Goal: Check status: Check status

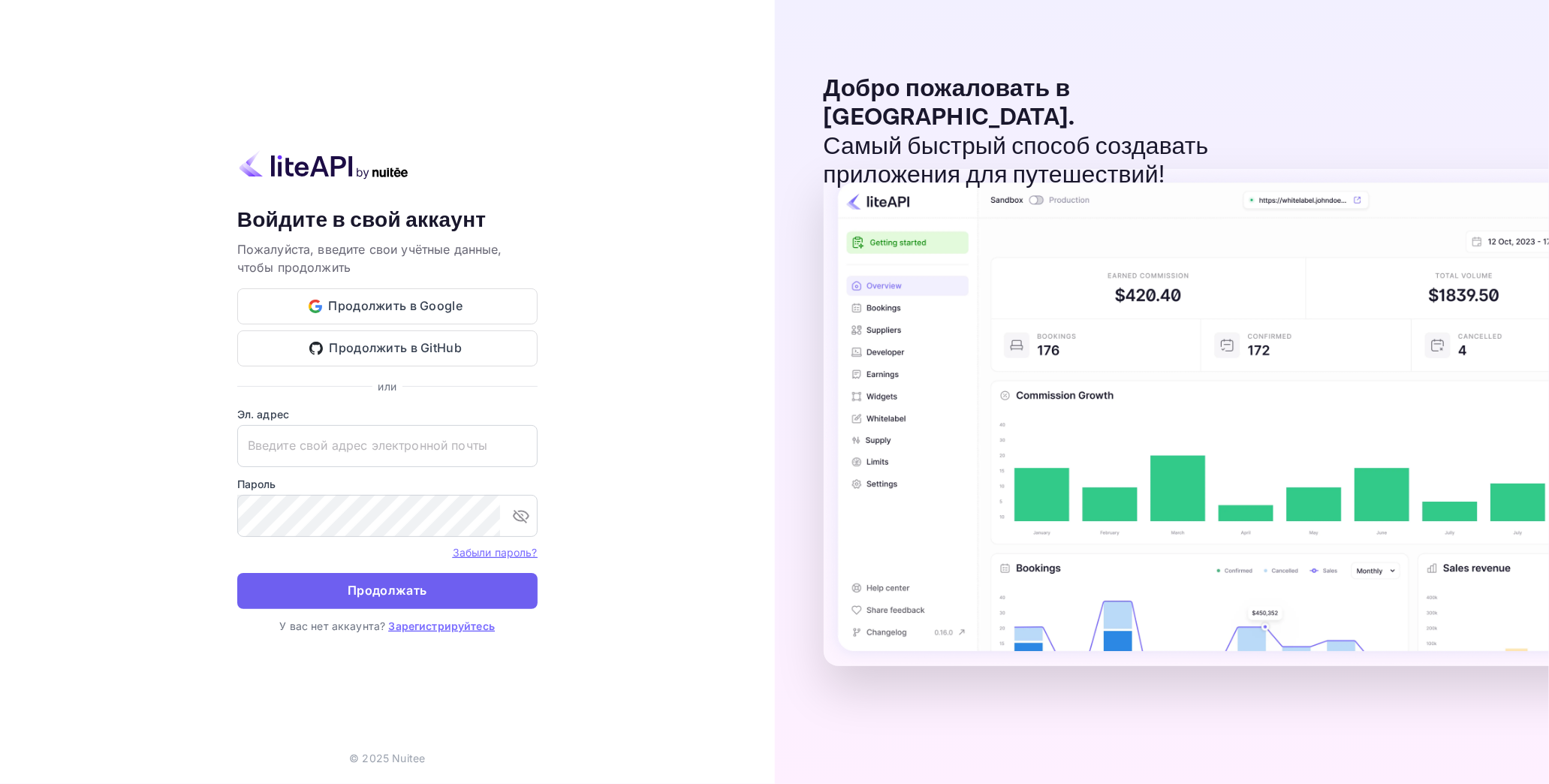
type input "[EMAIL_ADDRESS][DOMAIN_NAME]"
click at [409, 586] on ya-tr-span "Продолжать" at bounding box center [387, 591] width 79 height 20
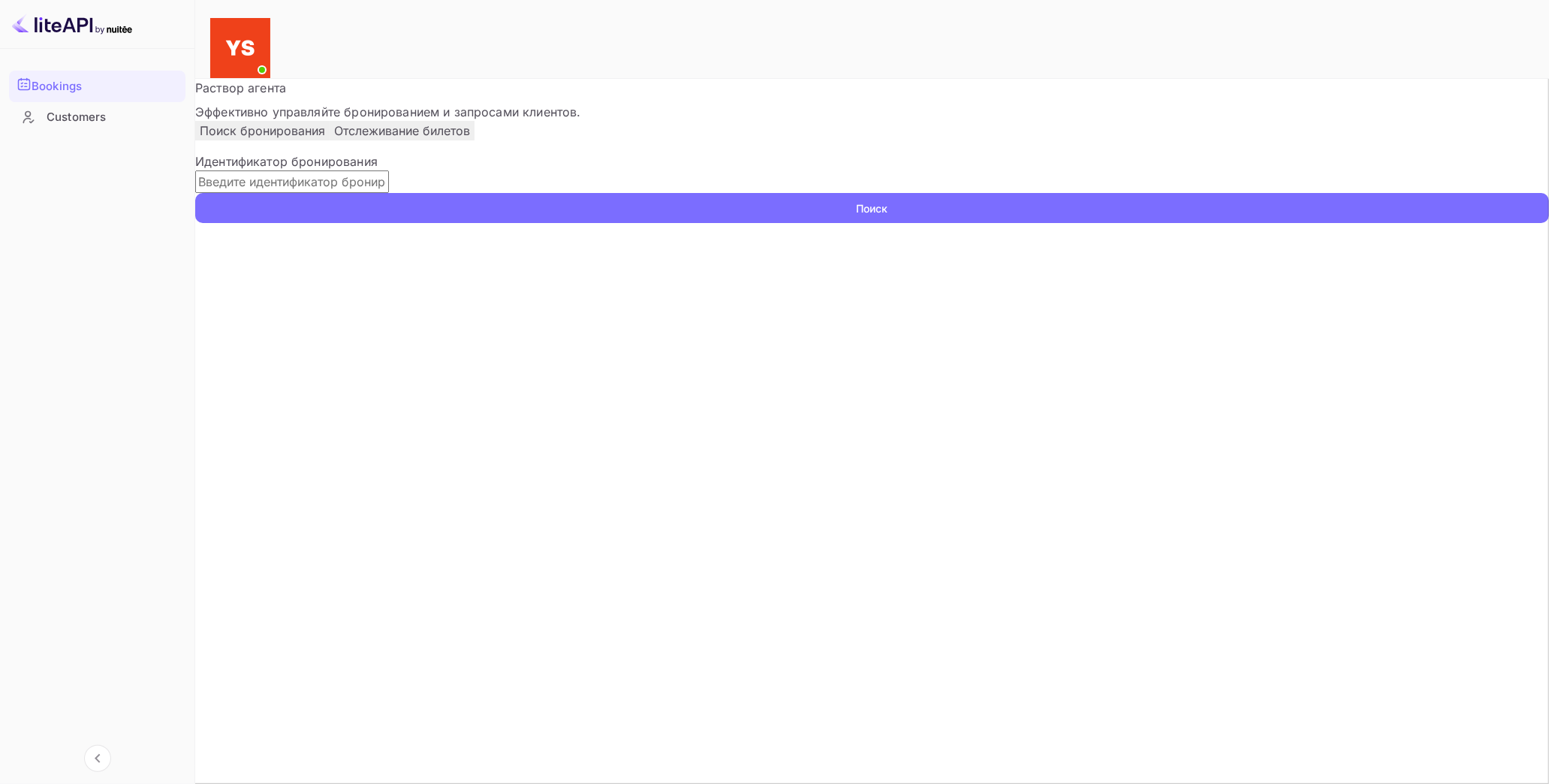
click at [376, 193] on input "text" at bounding box center [291, 181] width 194 height 22
paste input "9768267"
type input "9768267"
click at [888, 216] on ya-tr-span "Поиск" at bounding box center [872, 208] width 32 height 15
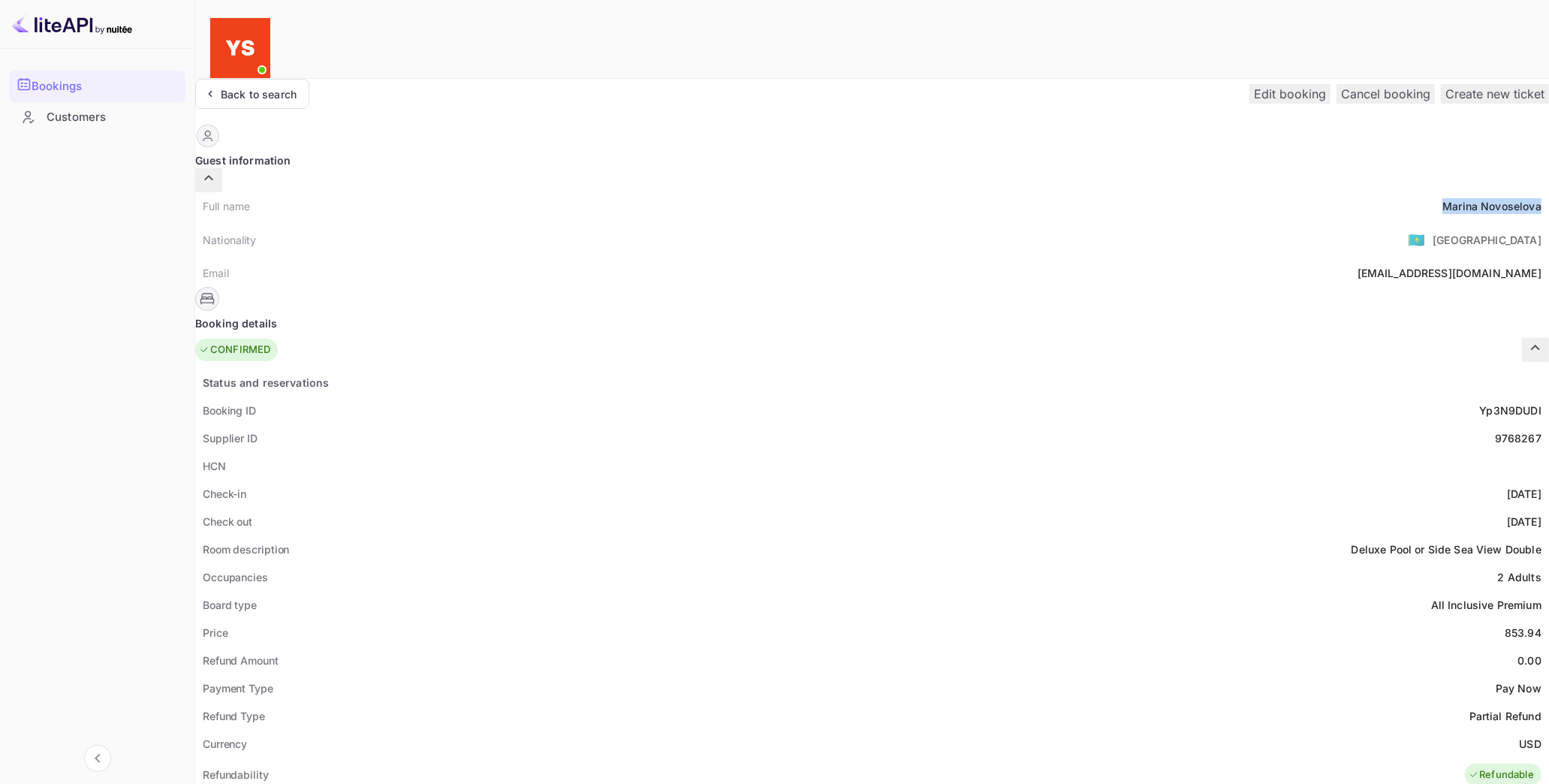
drag, startPoint x: 753, startPoint y: 177, endPoint x: 856, endPoint y: 182, distance: 103.1
click at [856, 192] on div "Full name [PERSON_NAME]" at bounding box center [872, 206] width 1354 height 28
copy div "[PERSON_NAME]"
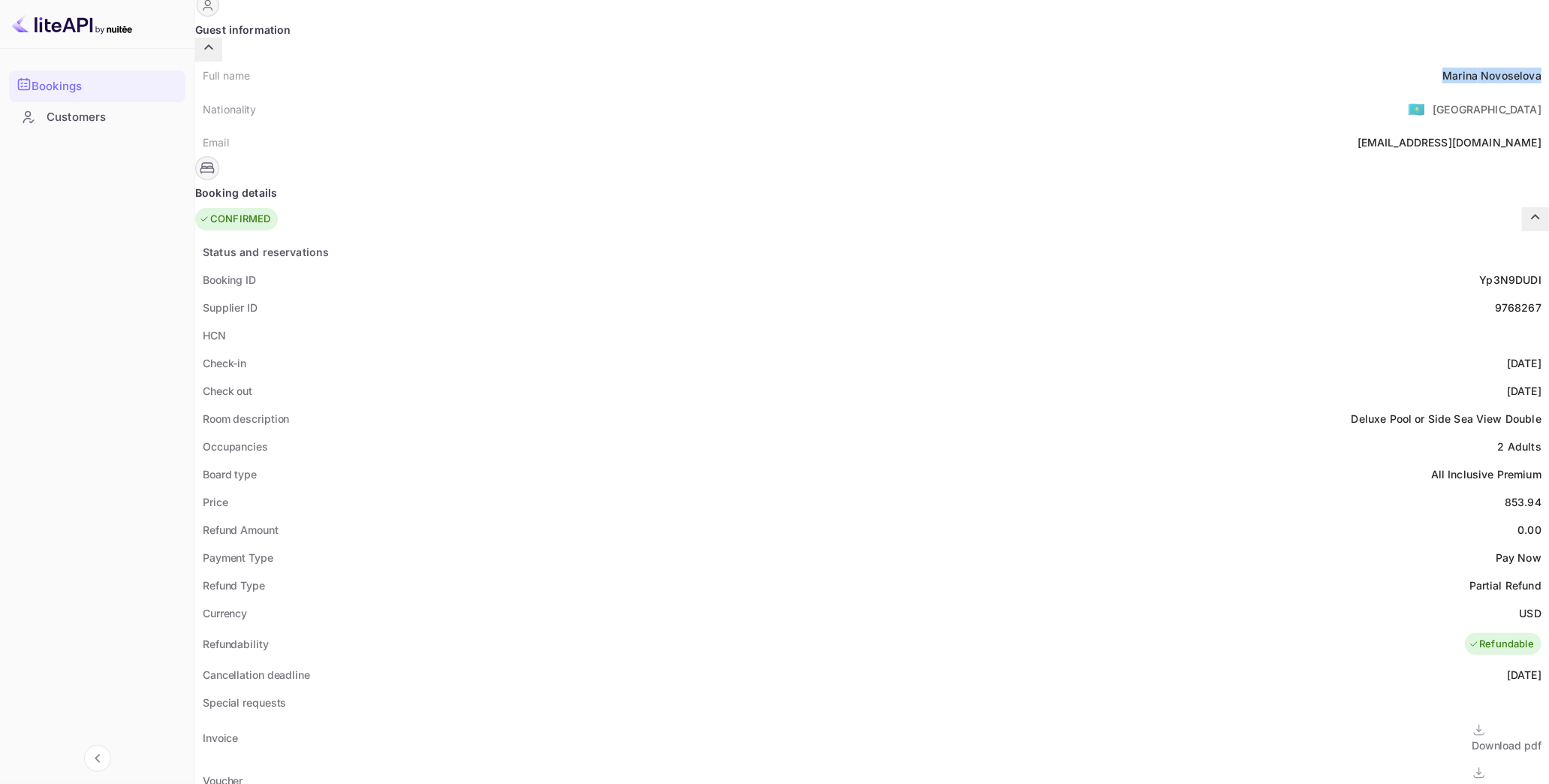
scroll to position [167, 0]
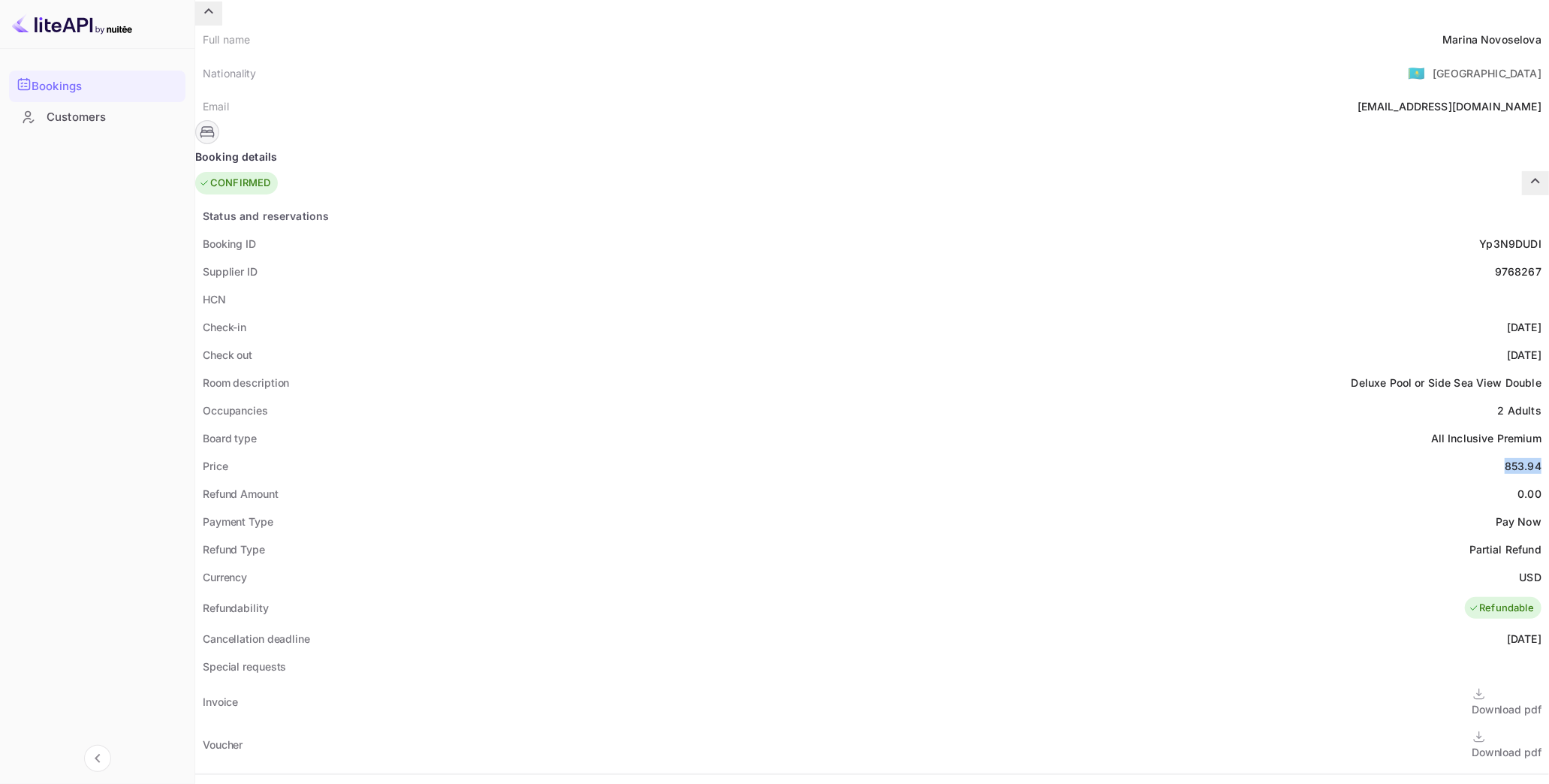
drag, startPoint x: 813, startPoint y: 425, endPoint x: 854, endPoint y: 425, distance: 41.0
click at [854, 452] on div "Price 853.94" at bounding box center [872, 466] width 1354 height 28
copy div "853.94"
drag, startPoint x: 830, startPoint y: 537, endPoint x: 850, endPoint y: 540, distance: 20.2
click at [1520, 570] on ya-tr-span "USD" at bounding box center [1530, 577] width 22 height 13
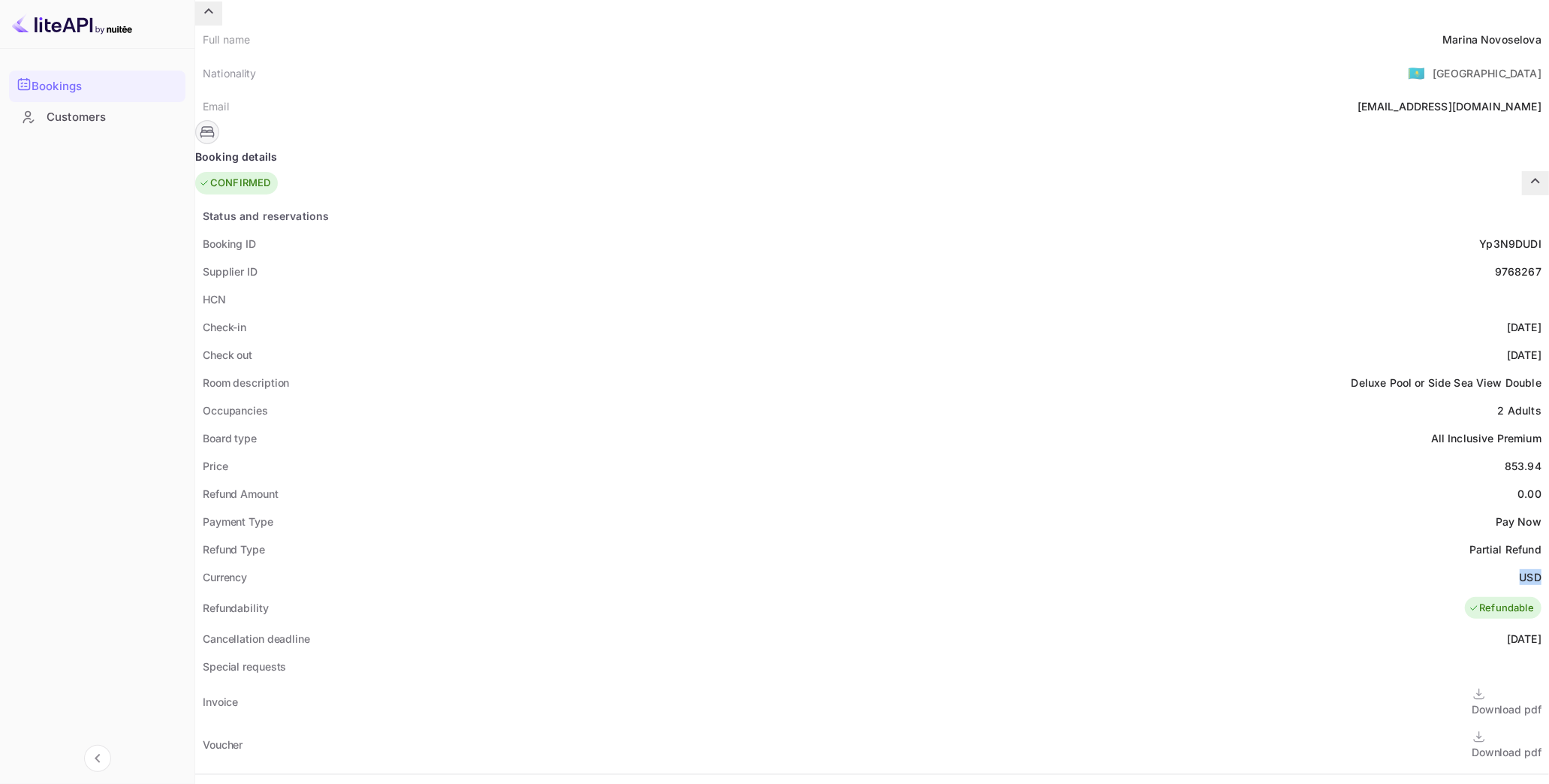
copy ya-tr-span "USD"
drag, startPoint x: 808, startPoint y: 230, endPoint x: 835, endPoint y: 234, distance: 27.3
click at [1495, 264] on div "9768267" at bounding box center [1518, 271] width 46 height 15
drag, startPoint x: 804, startPoint y: 251, endPoint x: 809, endPoint y: 230, distance: 21.6
click at [804, 285] on div "HCN" at bounding box center [872, 299] width 1354 height 28
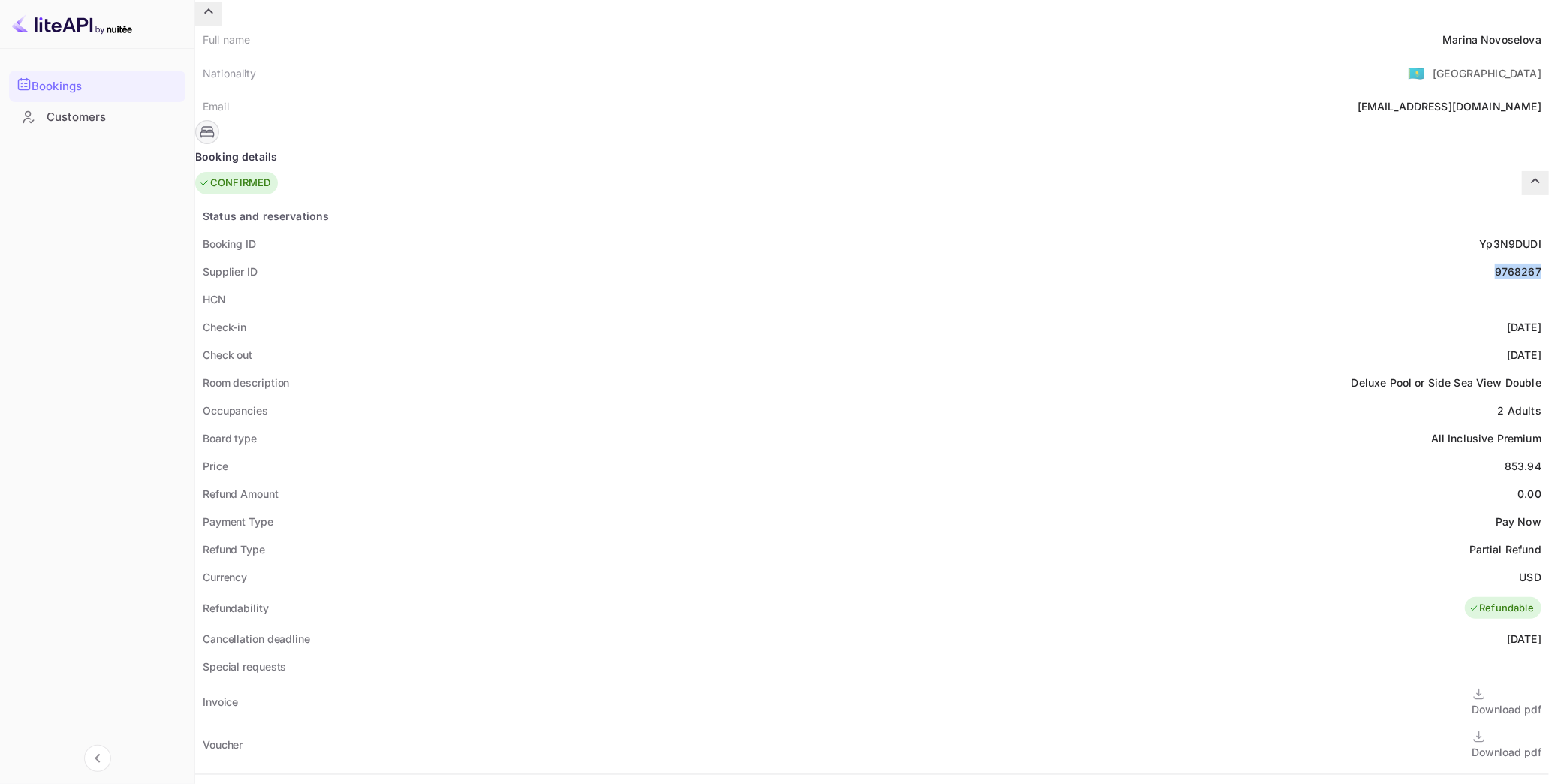
drag, startPoint x: 806, startPoint y: 229, endPoint x: 858, endPoint y: 234, distance: 52.2
click at [858, 234] on div "Status and reservations Booking ID Yp3N9DUDI Supplier ID 9768267 HCN Check-in […" at bounding box center [872, 624] width 1354 height 846
copy div "9768267"
